Goal: Information Seeking & Learning: Learn about a topic

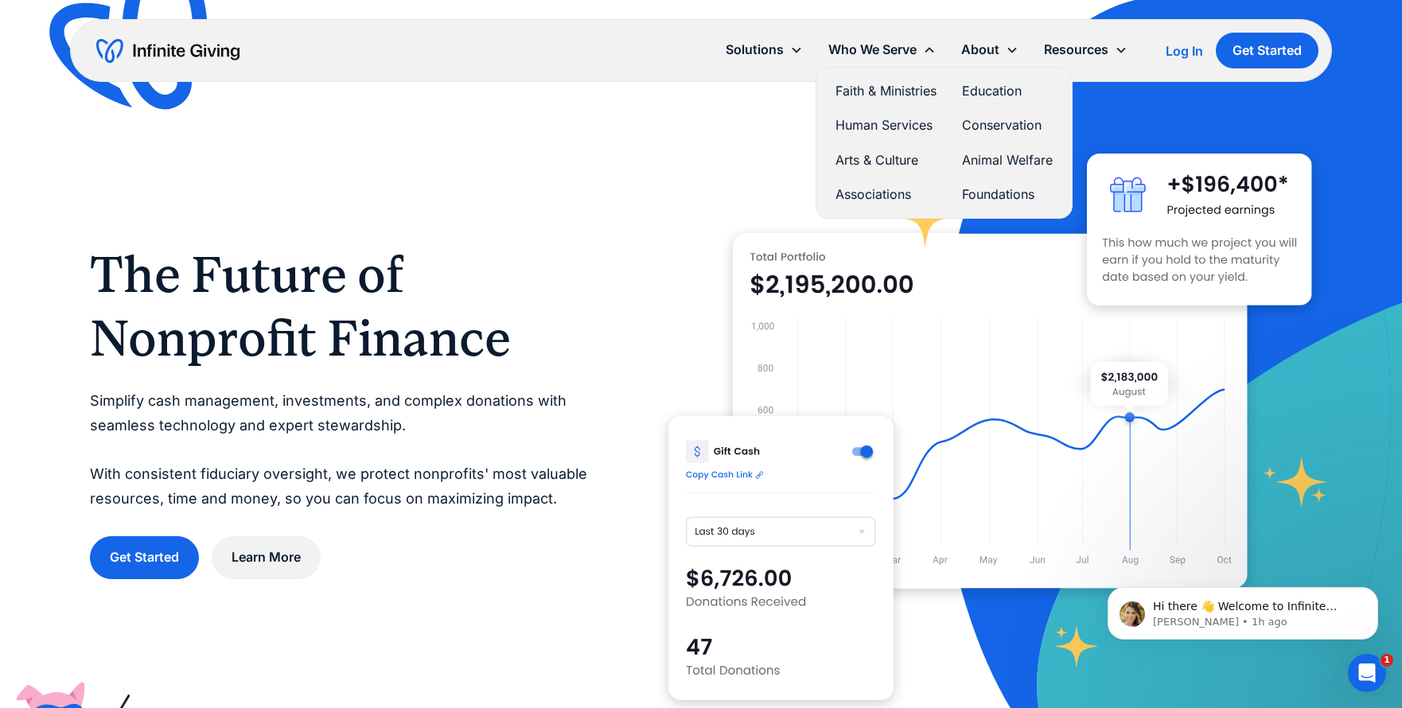
click at [854, 162] on link "Arts & Culture" at bounding box center [886, 160] width 101 height 21
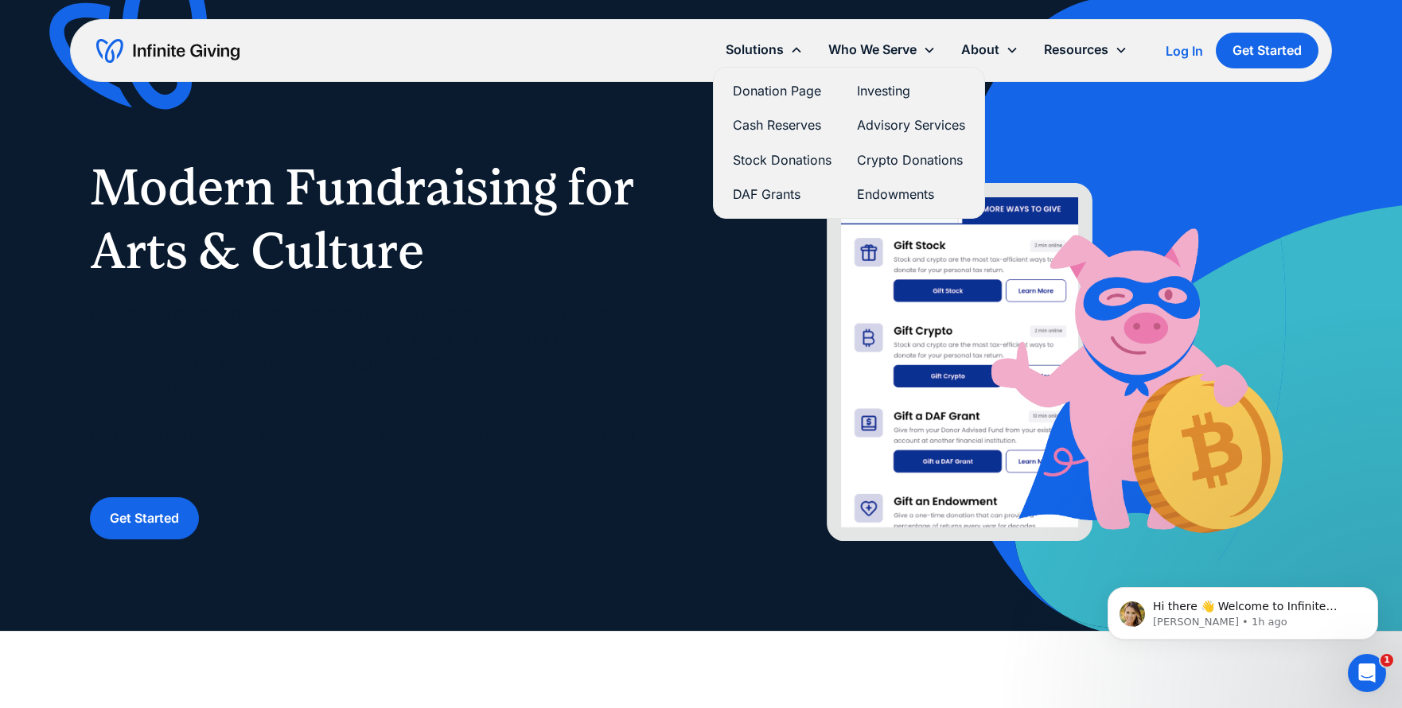
click at [884, 194] on link "Endowments" at bounding box center [911, 194] width 108 height 21
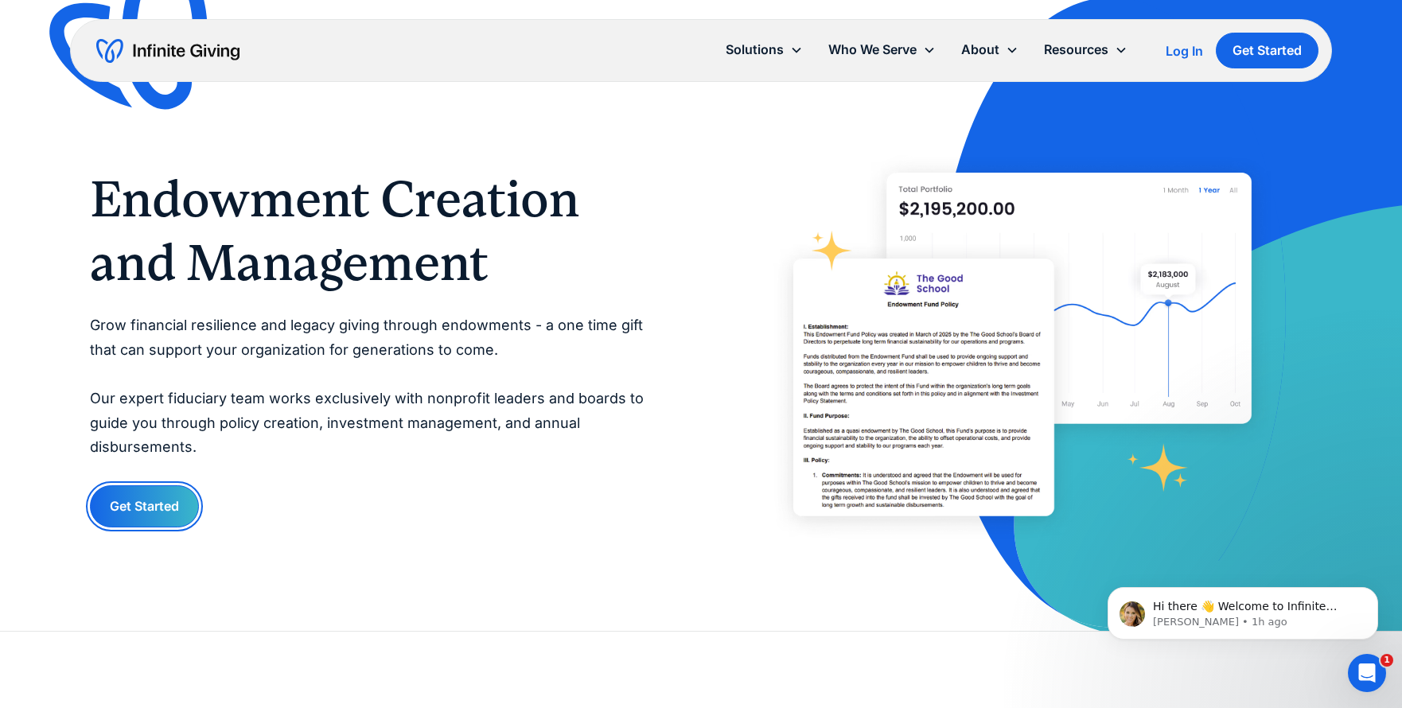
click at [155, 508] on link "Get Started" at bounding box center [144, 506] width 109 height 42
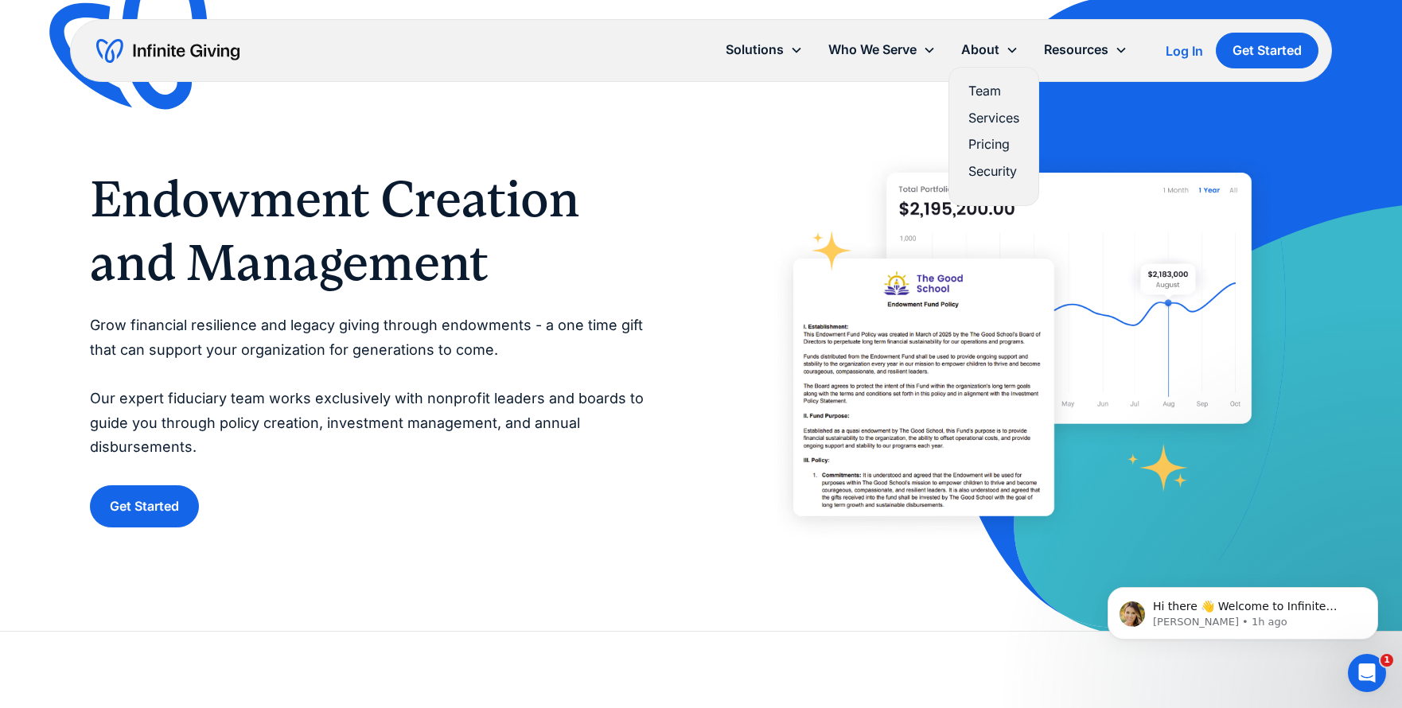
click at [996, 145] on link "Pricing" at bounding box center [993, 144] width 51 height 21
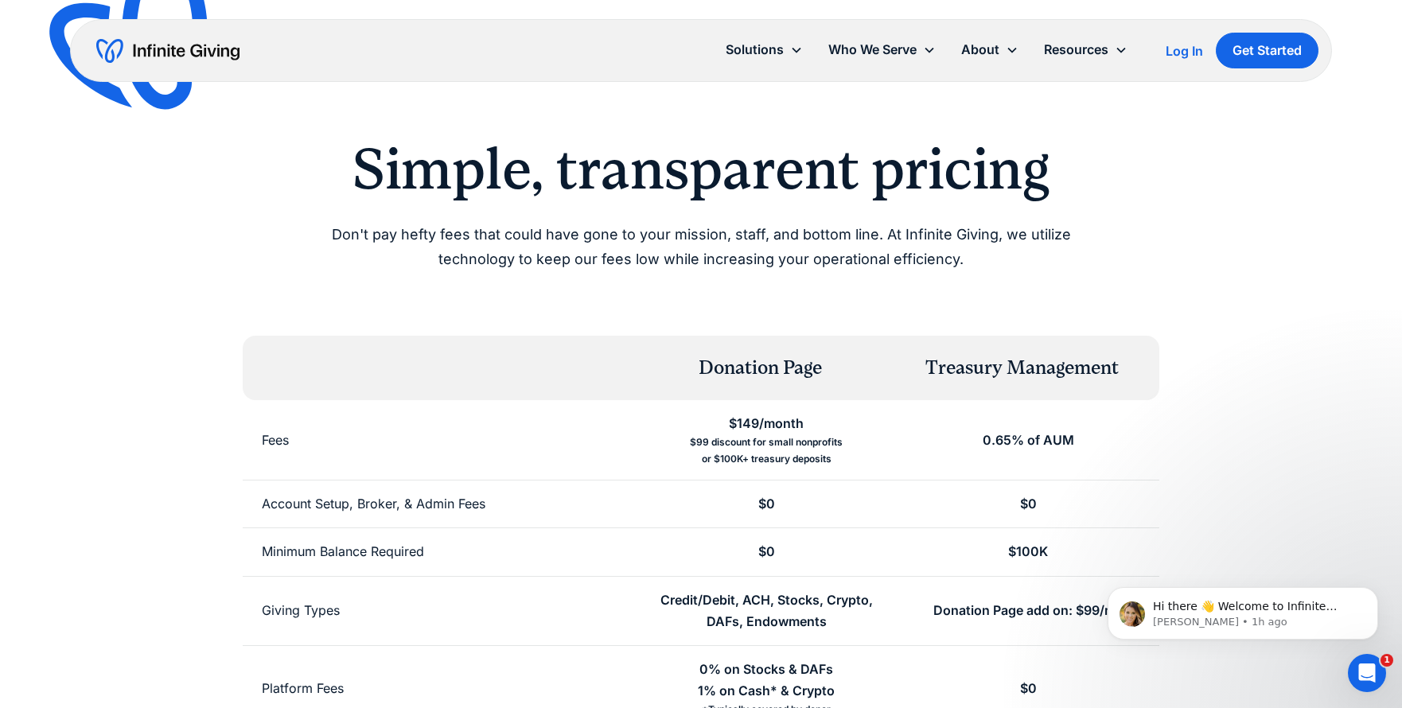
scroll to position [17, 0]
click at [792, 438] on div "$99 discount for small nonprofits or $100K+ treasury deposits" at bounding box center [766, 451] width 153 height 33
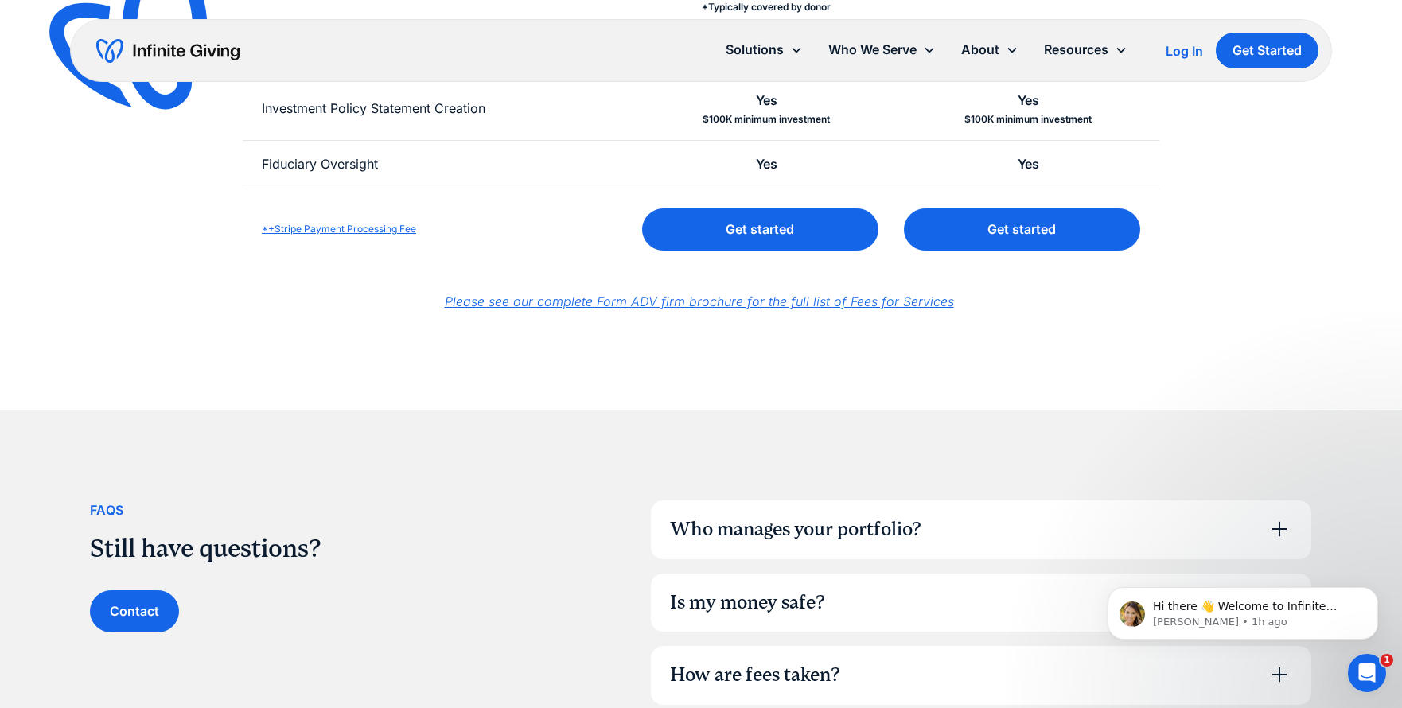
scroll to position [723, 0]
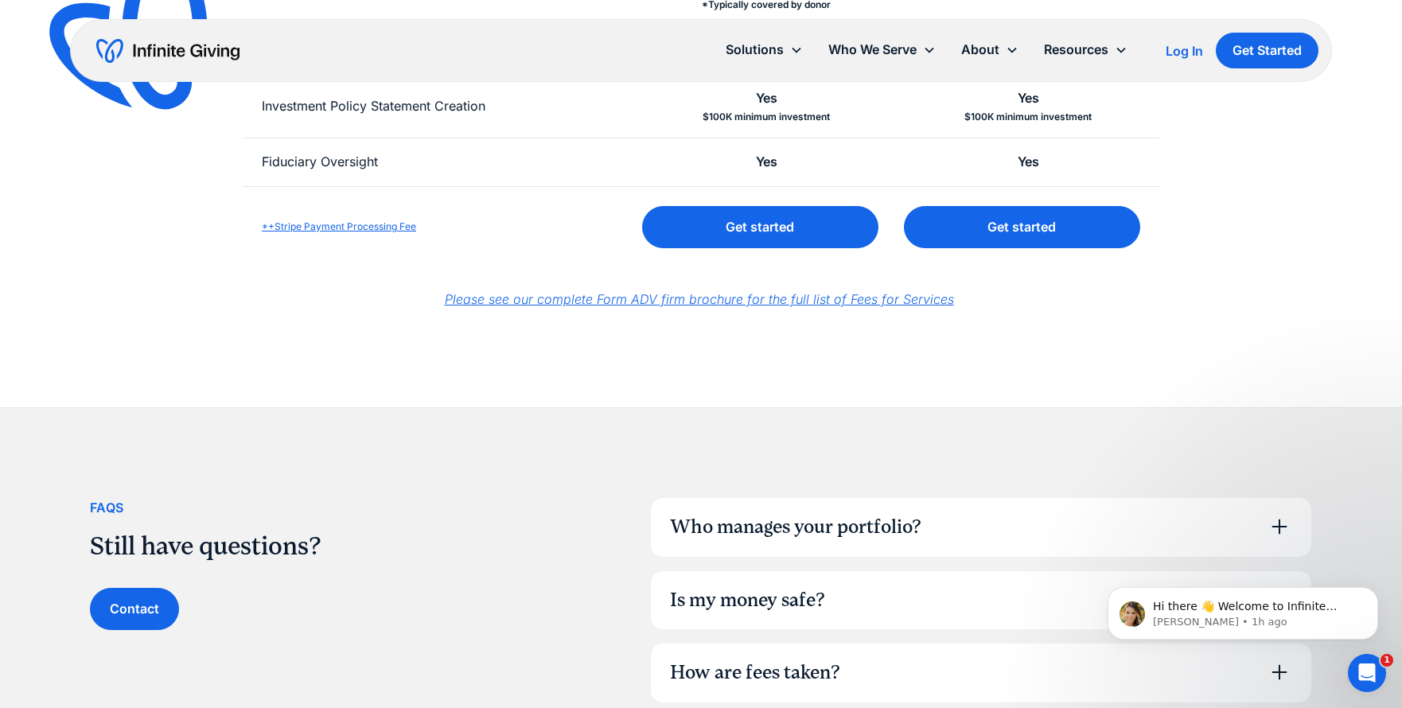
click at [728, 294] on em "Please see our complete Form ADV firm brochure for the full list of Fees for Se…" at bounding box center [699, 299] width 509 height 16
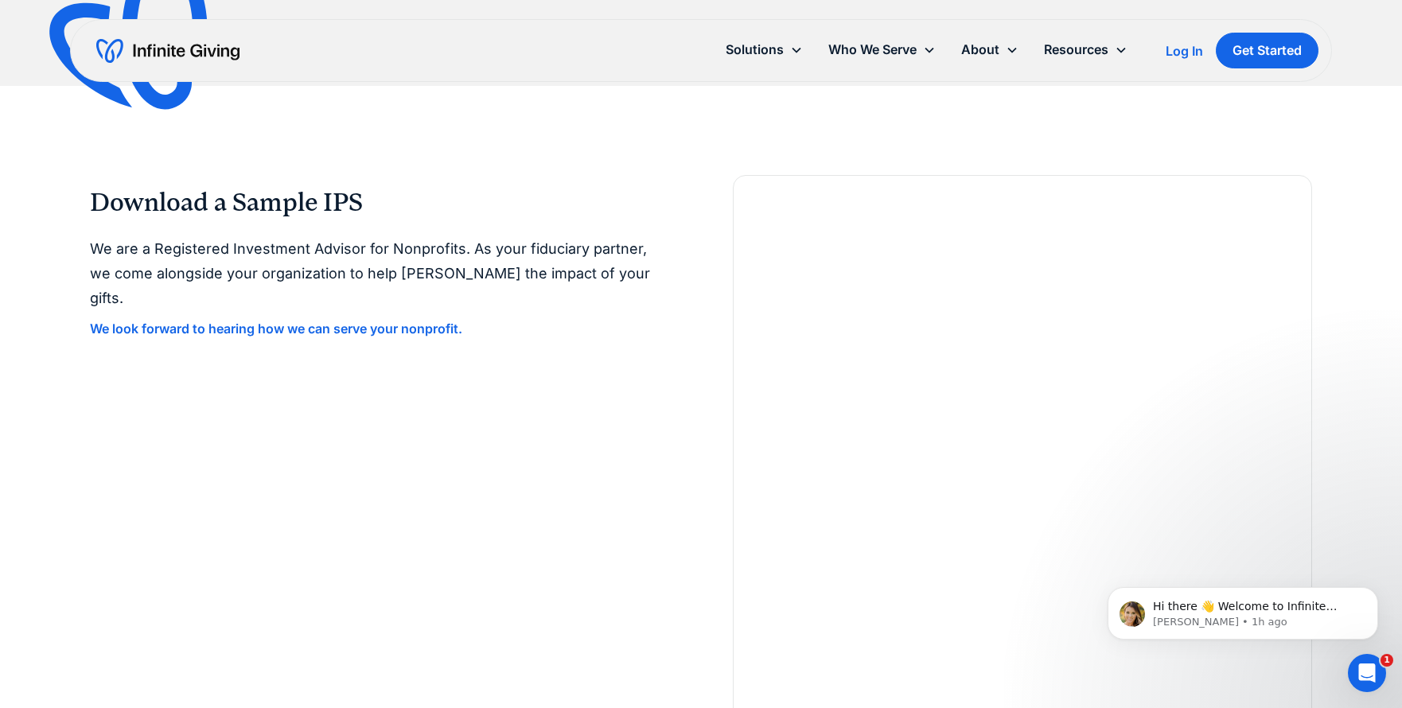
scroll to position [1429, 0]
click at [325, 321] on strong "We look forward to hearing how we can serve your nonprofit." at bounding box center [276, 329] width 372 height 16
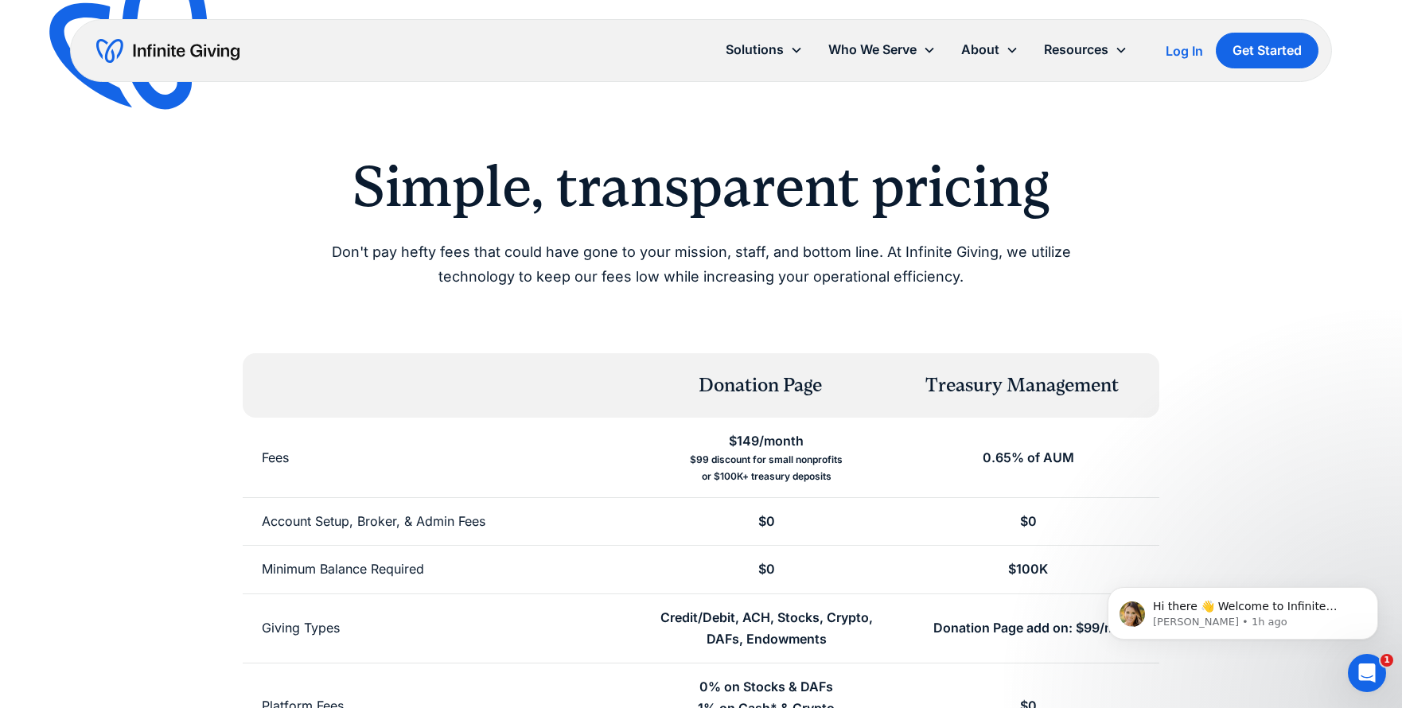
scroll to position [0, 0]
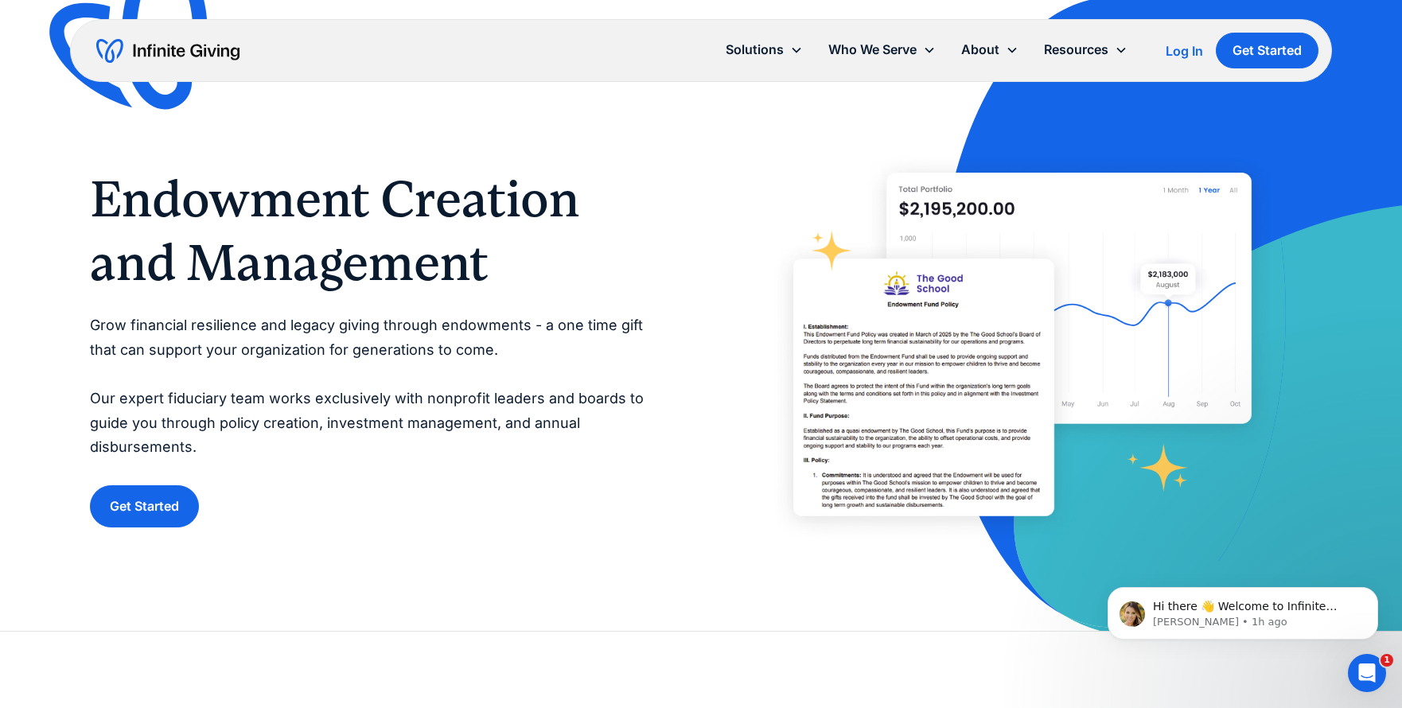
click at [729, 228] on div "Endowment Creation and Management Grow financial resilience and legacy giving t…" at bounding box center [701, 347] width 1222 height 389
